Goal: Task Accomplishment & Management: Manage account settings

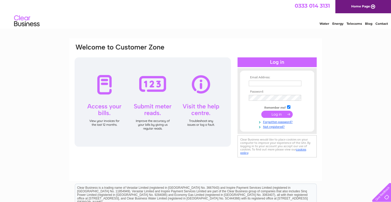
type input "rona@forwardassetfinance.co.uk"
click at [284, 63] on div at bounding box center [276, 62] width 79 height 10
click at [278, 114] on input "submit" at bounding box center [276, 114] width 31 height 7
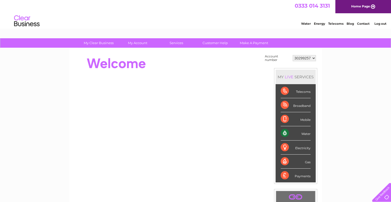
click at [287, 132] on div "Water" at bounding box center [295, 133] width 30 height 14
click at [308, 134] on div "Water" at bounding box center [295, 133] width 30 height 14
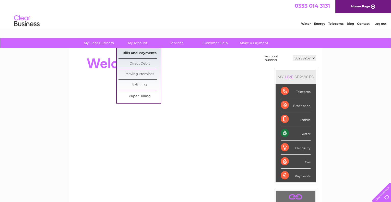
click at [135, 51] on link "Bills and Payments" at bounding box center [139, 53] width 42 height 10
